Goal: Information Seeking & Learning: Find specific page/section

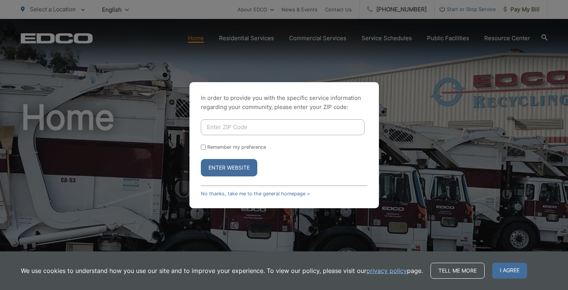
drag, startPoint x: 208, startPoint y: 126, endPoint x: 218, endPoint y: 121, distance: 11.4
click at [208, 126] on input "Enter ZIP Code" at bounding box center [283, 127] width 164 height 16
type input "92119"
click at [240, 165] on button "Enter Website" at bounding box center [229, 167] width 56 height 17
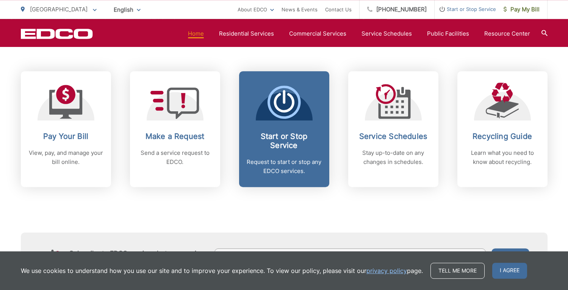
scroll to position [309, 0]
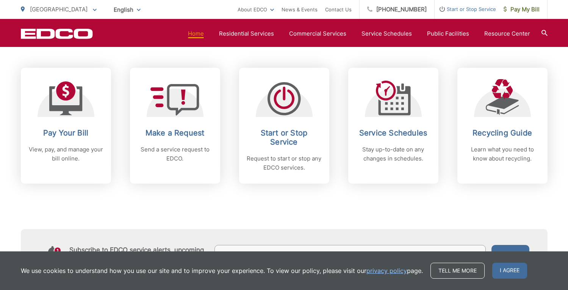
click at [128, 201] on div "Subscribe to EDCO service alerts, upcoming events & environmental news: Submit" at bounding box center [284, 231] width 527 height 94
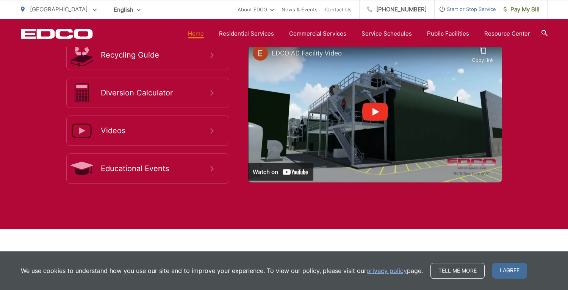
scroll to position [1392, 0]
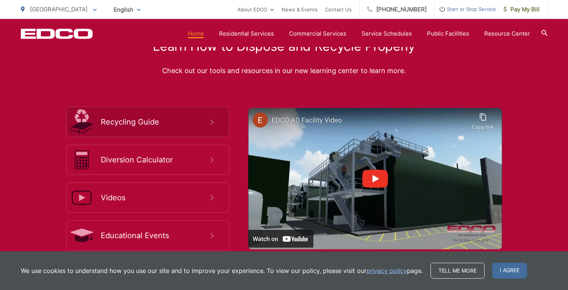
click at [209, 117] on span "Recycling Guide" at bounding box center [156, 121] width 110 height 9
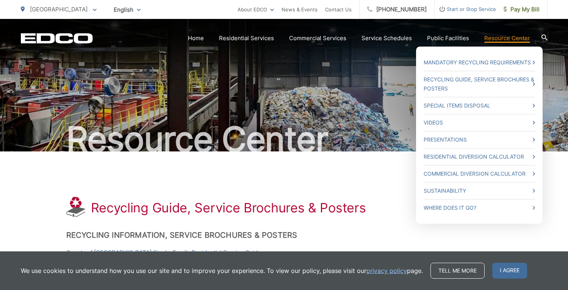
click at [512, 39] on link "Resource Center" at bounding box center [507, 38] width 46 height 9
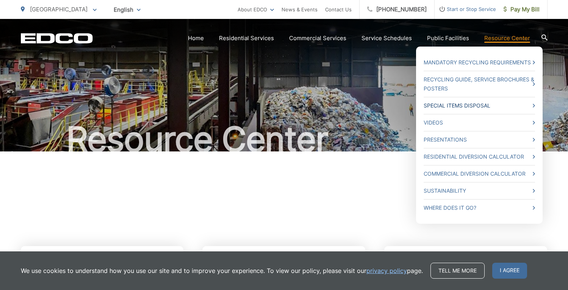
click at [533, 102] on link "Special Items Disposal" at bounding box center [479, 105] width 111 height 9
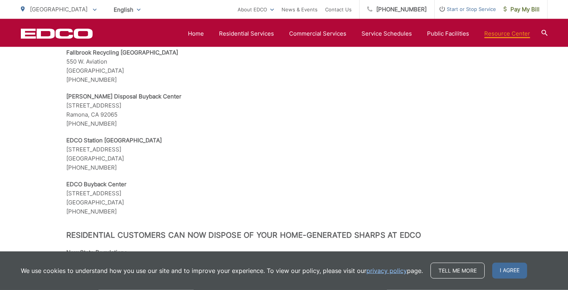
scroll to position [966, 0]
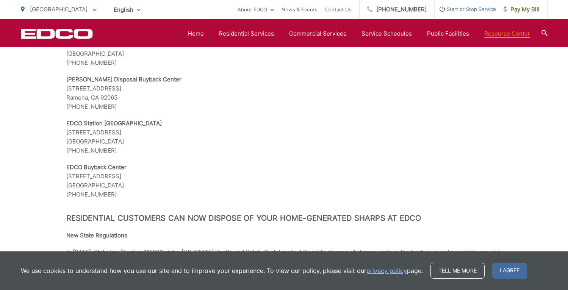
click at [97, 135] on p "[GEOGRAPHIC_DATA] [GEOGRAPHIC_DATA] [STREET_ADDRESS] [PHONE_NUMBER]" at bounding box center [284, 137] width 436 height 36
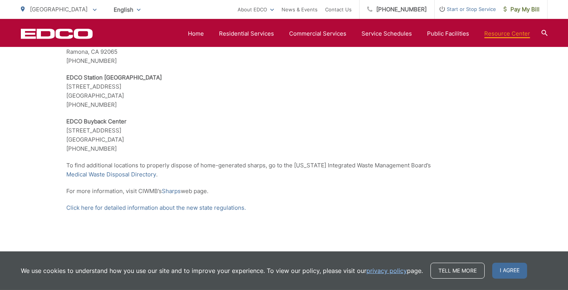
scroll to position [1584, 0]
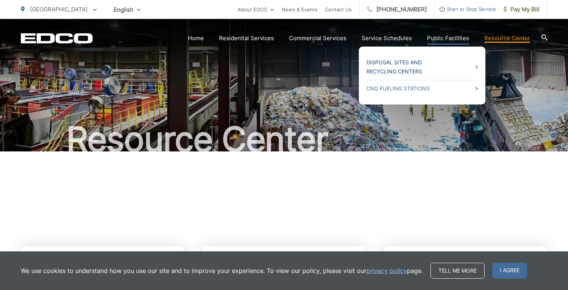
click at [476, 64] on link "Disposal Sites and Recycling Centers" at bounding box center [421, 67] width 111 height 18
